Goal: Task Accomplishment & Management: Use online tool/utility

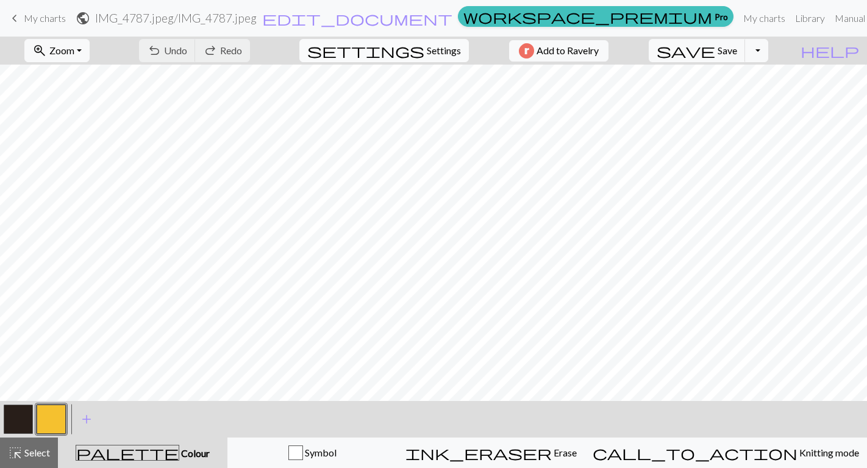
click at [436, 50] on span "Settings" at bounding box center [444, 50] width 34 height 15
select select "flat"
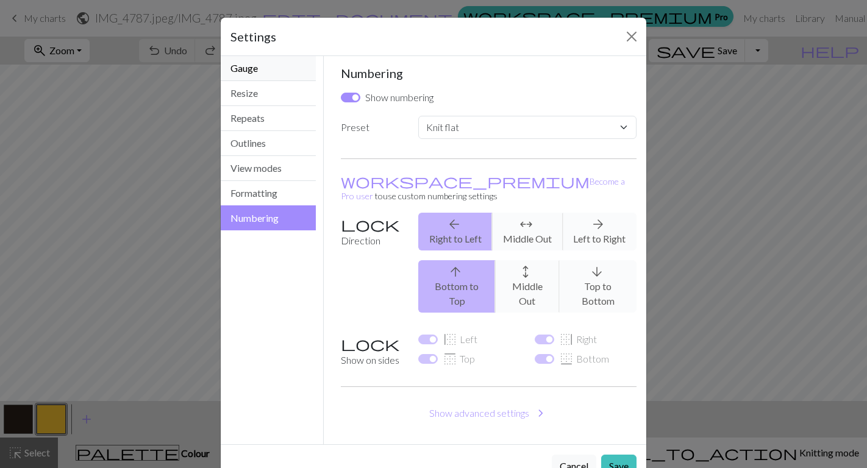
click at [260, 67] on button "Gauge" at bounding box center [268, 68] width 95 height 25
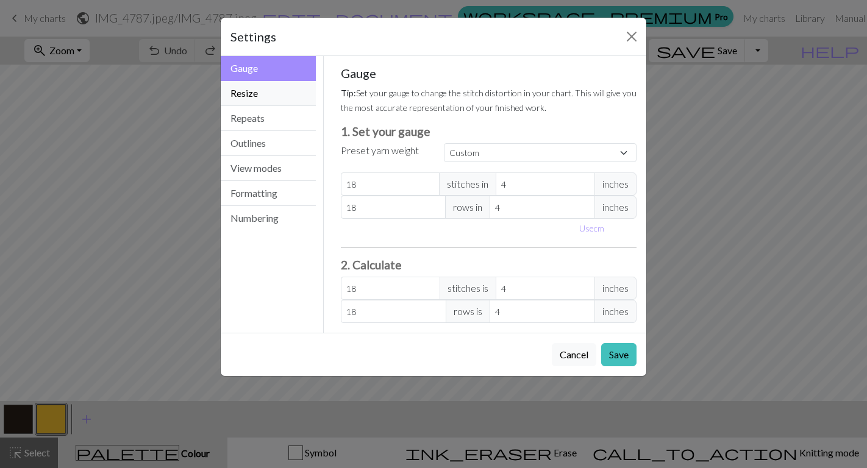
click at [257, 97] on button "Resize" at bounding box center [268, 93] width 95 height 25
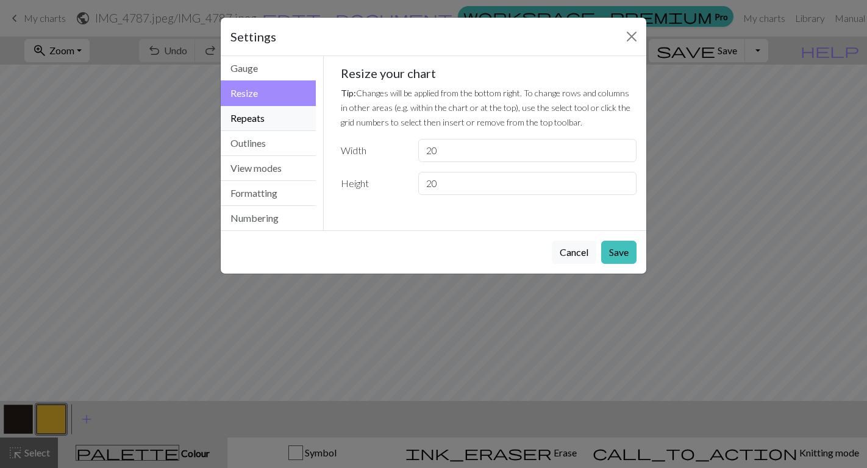
click at [254, 120] on button "Repeats" at bounding box center [268, 118] width 95 height 25
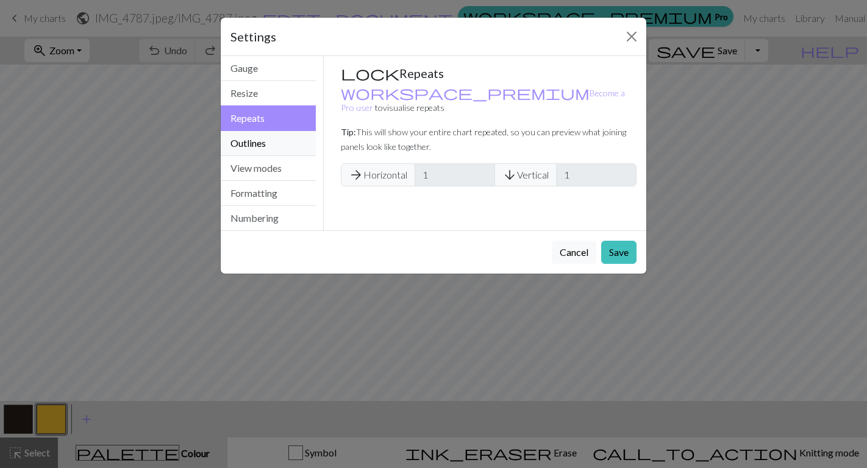
click at [255, 137] on button "Outlines" at bounding box center [268, 143] width 95 height 25
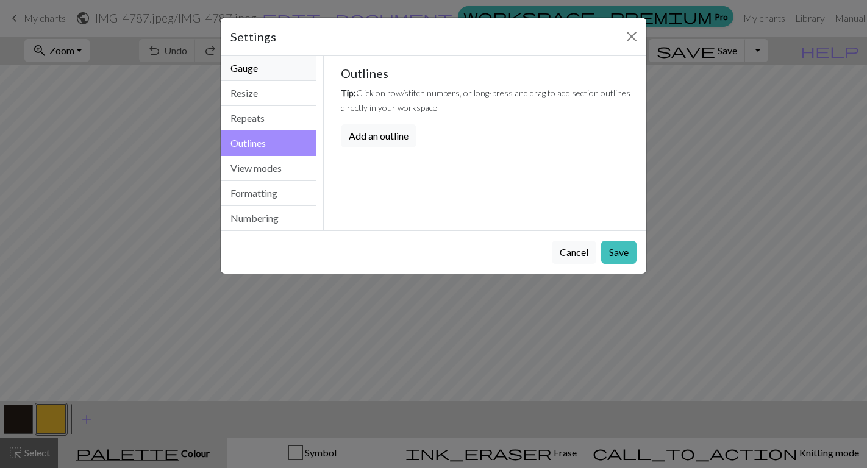
click at [262, 74] on button "Gauge" at bounding box center [268, 68] width 95 height 25
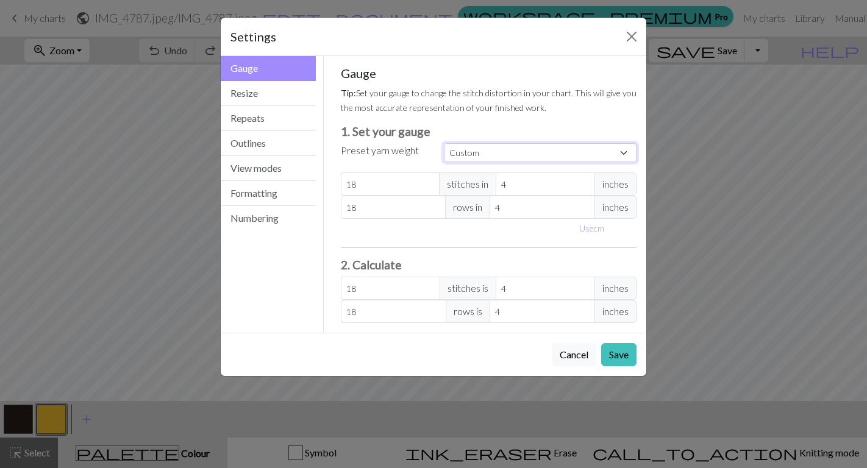
click at [474, 156] on select "Custom Square Lace Light Fingering Fingering Sport Double knit Worsted Aran Bul…" at bounding box center [540, 152] width 193 height 19
select select "sport"
type input "24"
type input "34"
type input "24"
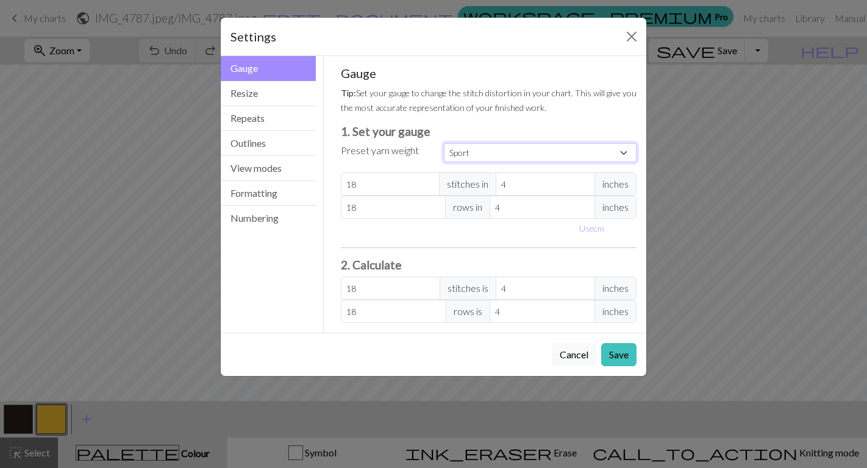
type input "34"
click at [612, 360] on button "Save" at bounding box center [618, 354] width 35 height 23
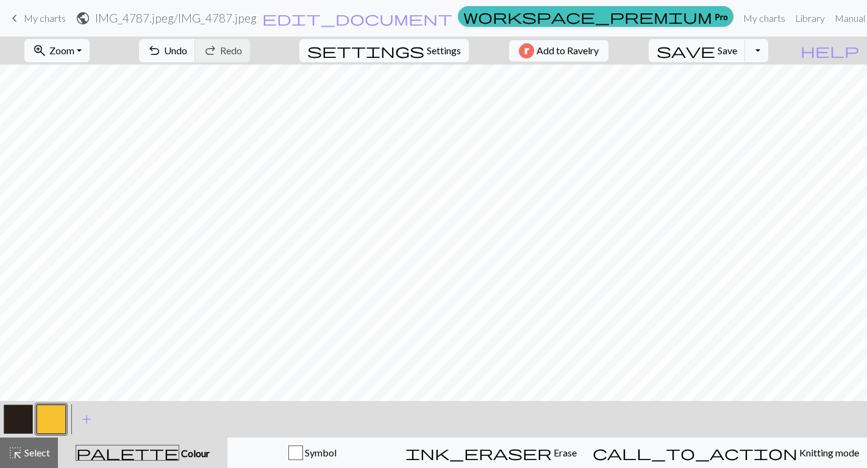
click at [438, 57] on span "Settings" at bounding box center [444, 50] width 34 height 15
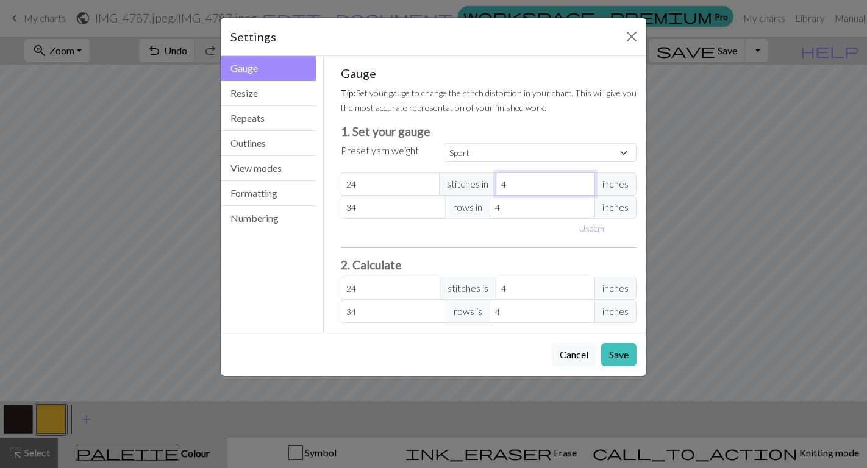
click at [527, 186] on input "4" at bounding box center [545, 184] width 99 height 23
select select "custom"
type input "1"
type input "96"
type input "1"
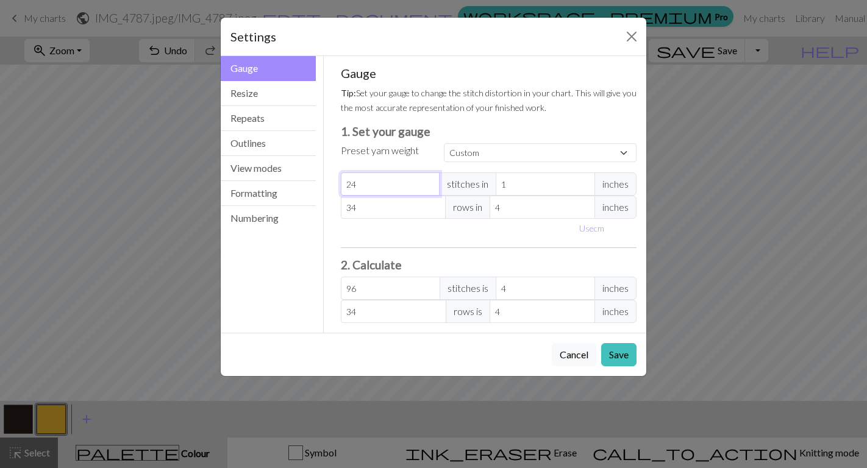
click at [381, 192] on input "24" at bounding box center [390, 184] width 99 height 23
type input "2"
type input "8"
type input "0"
type input "8"
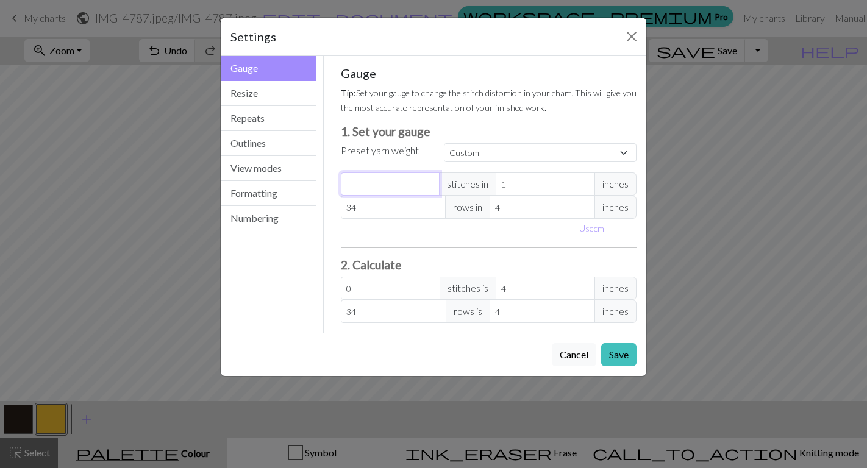
type input "32"
type input "8"
click at [458, 122] on div "Gauge Tip: Set your gauge to change the stitch distortion in your chart. This w…" at bounding box center [489, 194] width 296 height 257
click at [628, 33] on button "Close" at bounding box center [632, 37] width 20 height 20
